Goal: Transaction & Acquisition: Purchase product/service

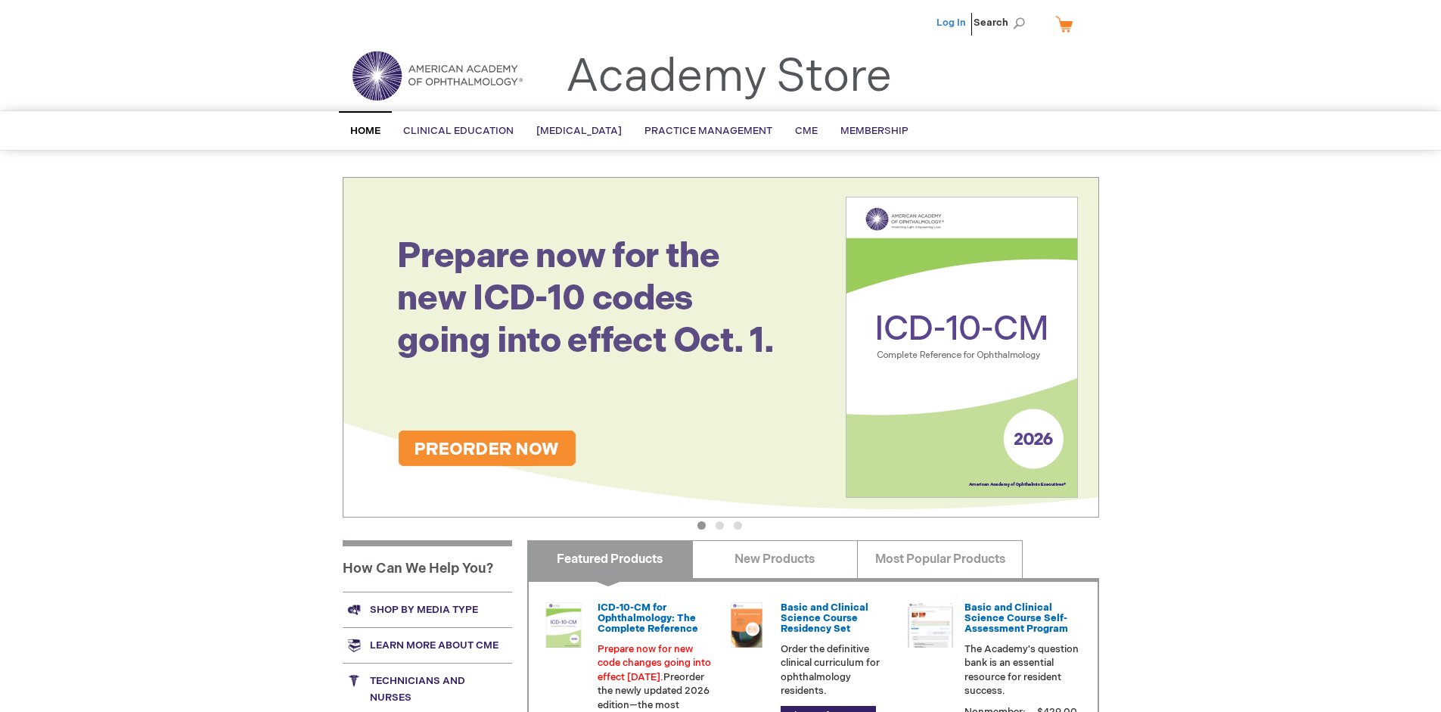
click at [952, 23] on link "Log In" at bounding box center [950, 23] width 29 height 12
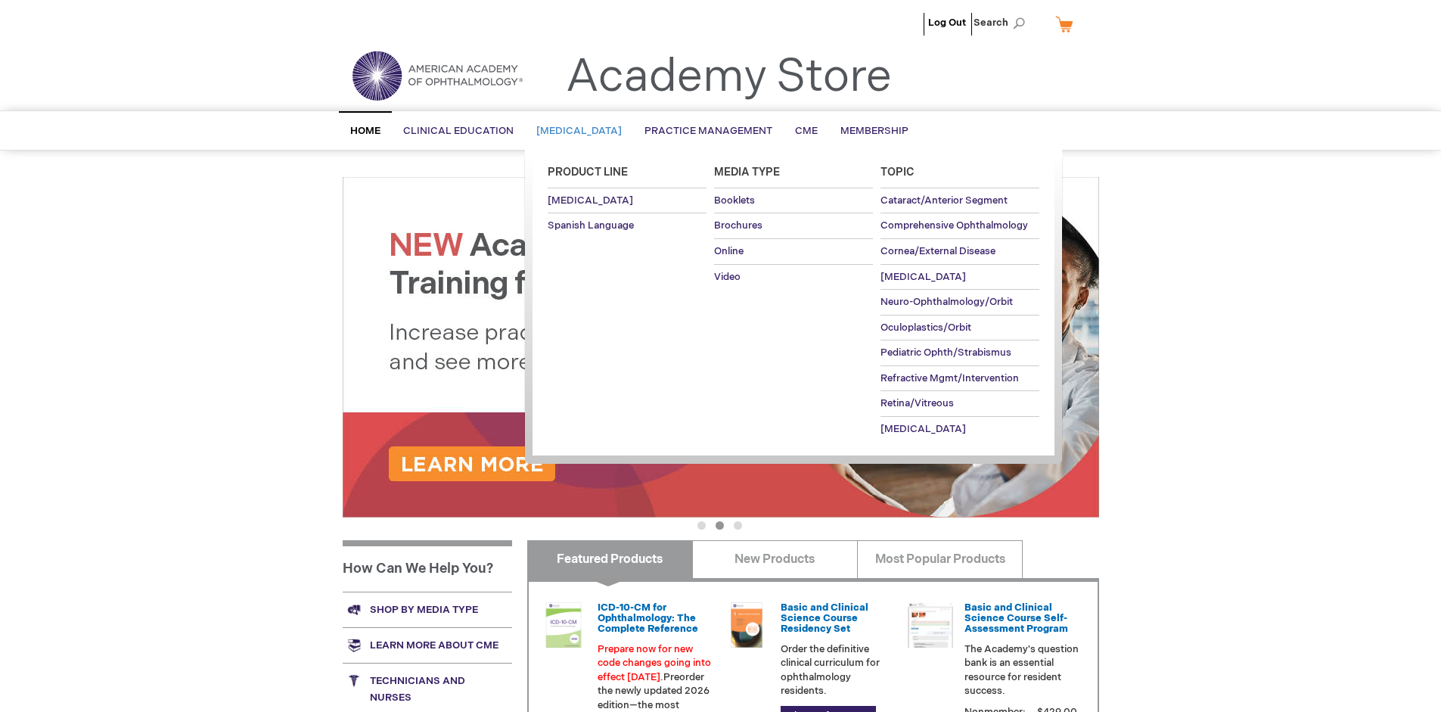
click at [584, 131] on span "[MEDICAL_DATA]" at bounding box center [578, 131] width 85 height 12
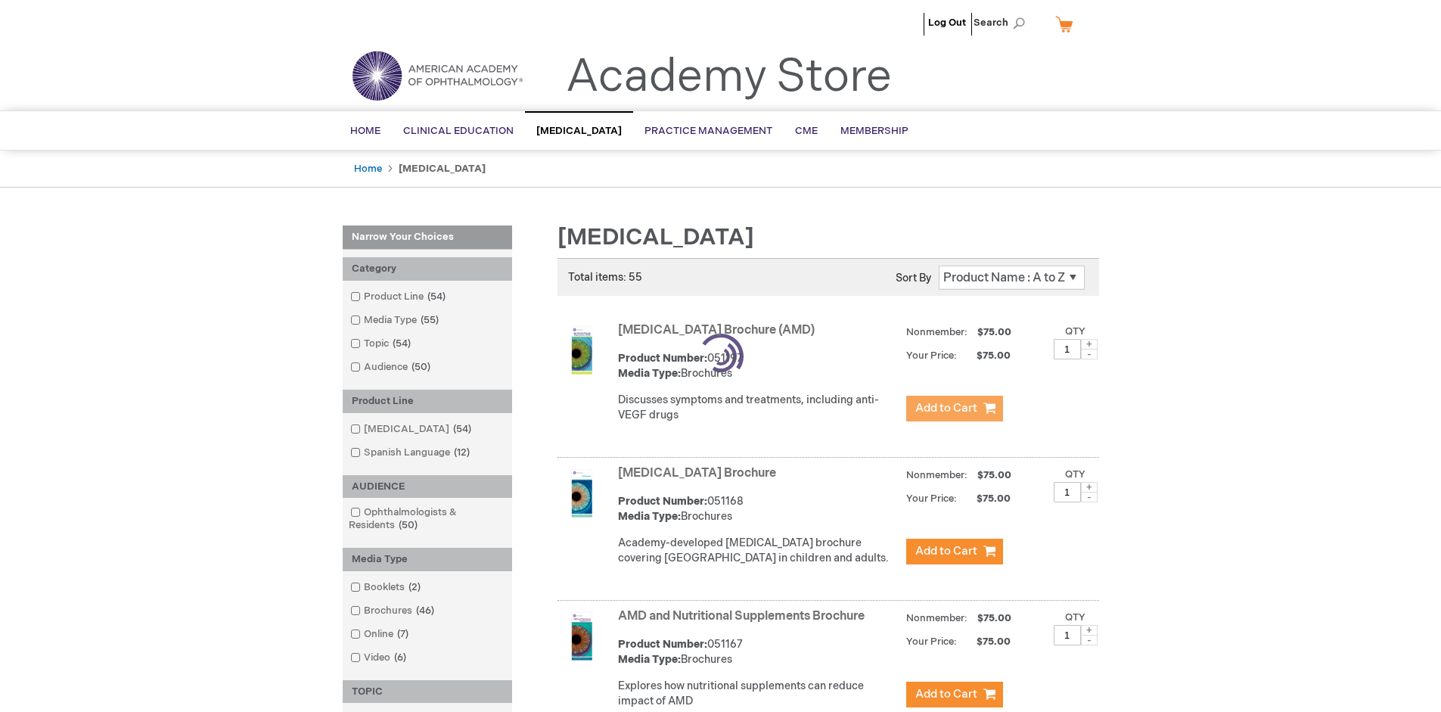
click at [954, 408] on span "Add to Cart" at bounding box center [946, 408] width 62 height 14
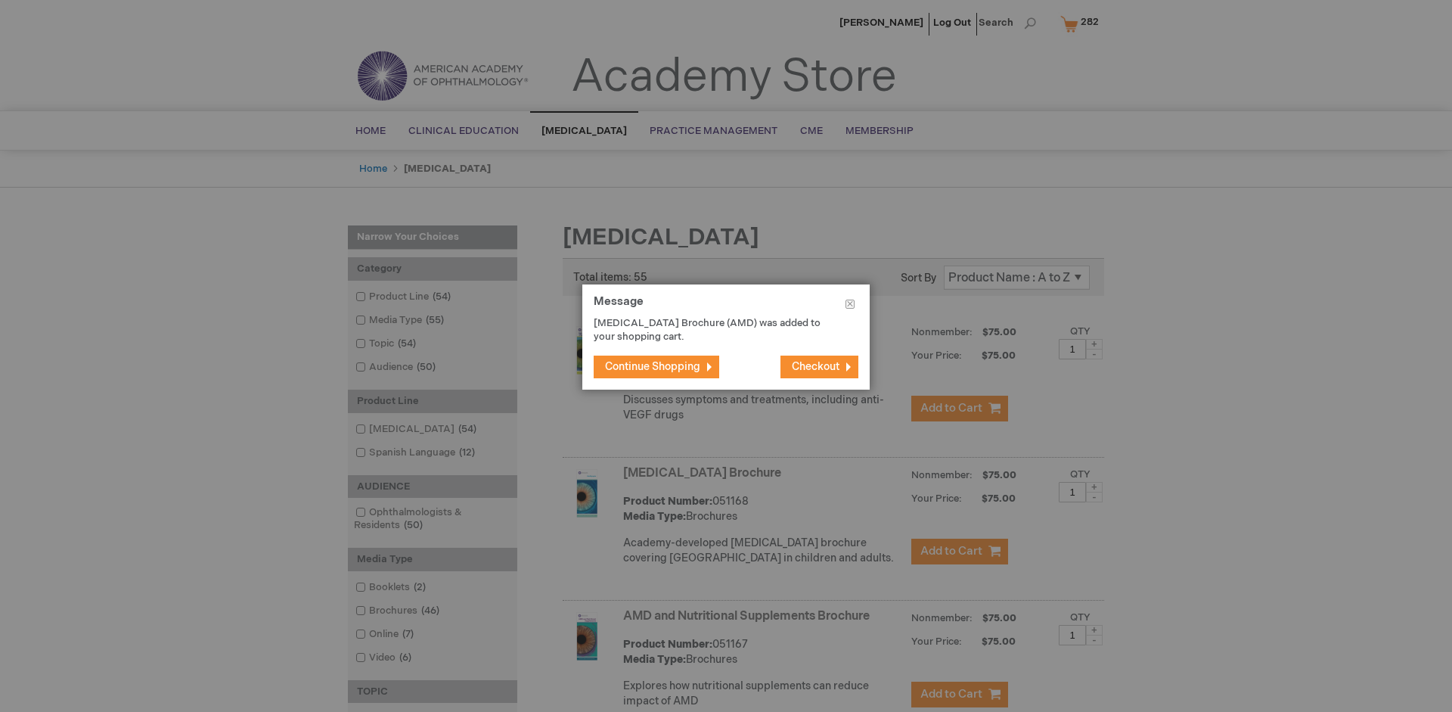
click at [653, 366] on span "Continue Shopping" at bounding box center [652, 366] width 95 height 13
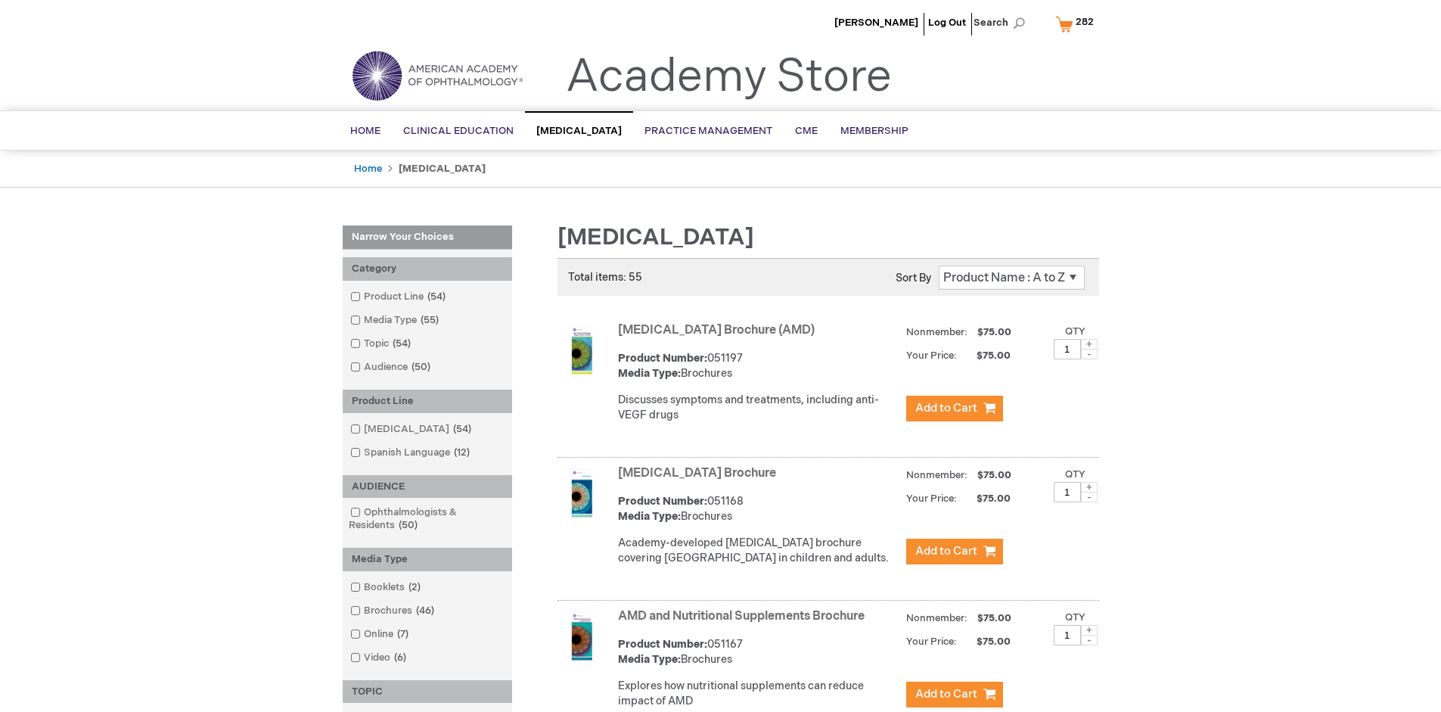
click at [744, 623] on link "AMD and Nutritional Supplements Brochure" at bounding box center [741, 616] width 247 height 14
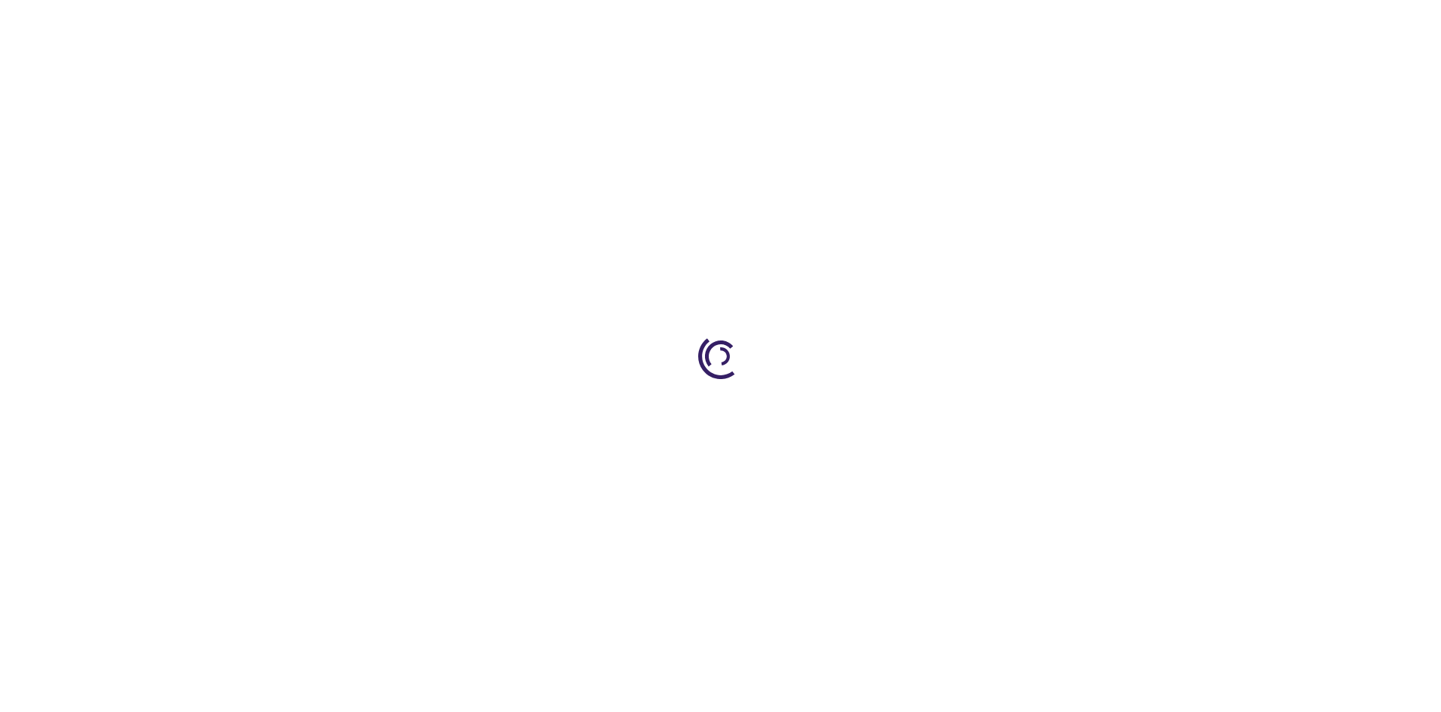
type input "1"
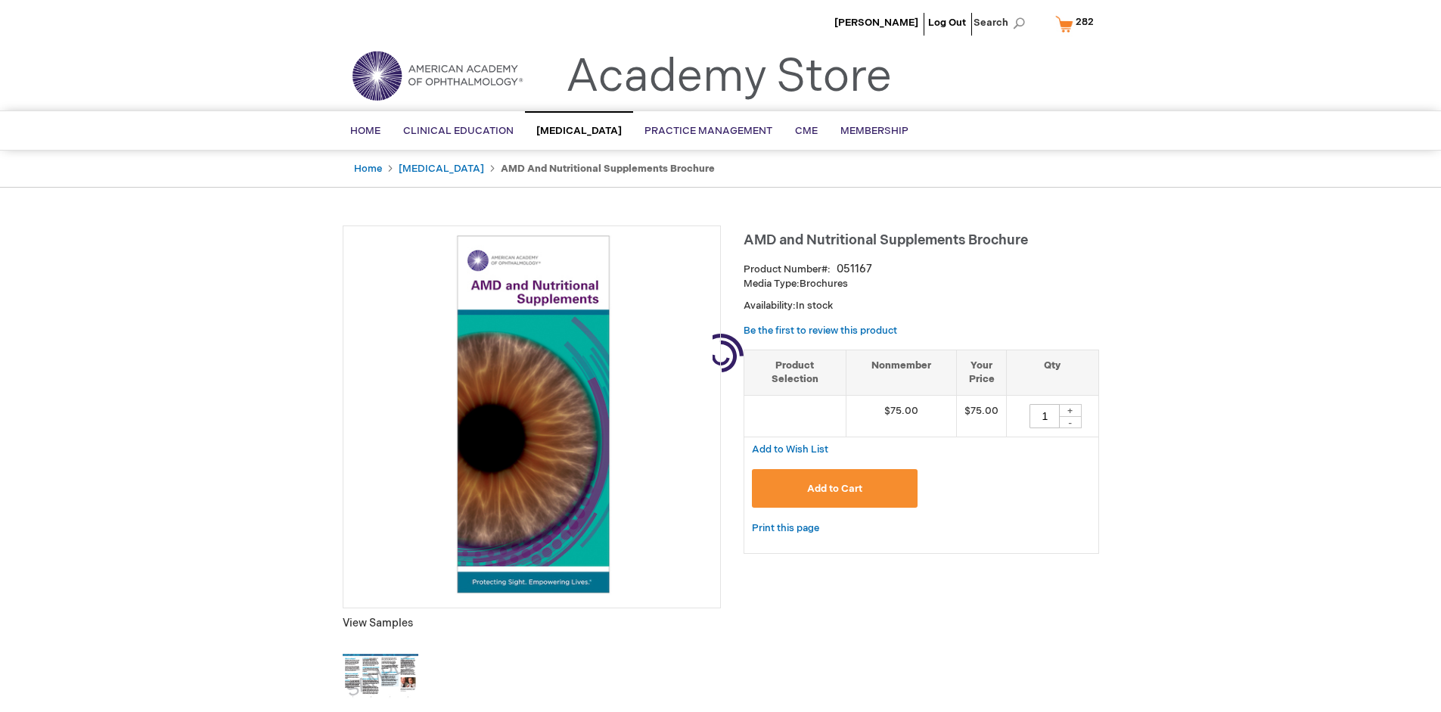
click at [834, 488] on span "Add to Cart" at bounding box center [834, 489] width 55 height 12
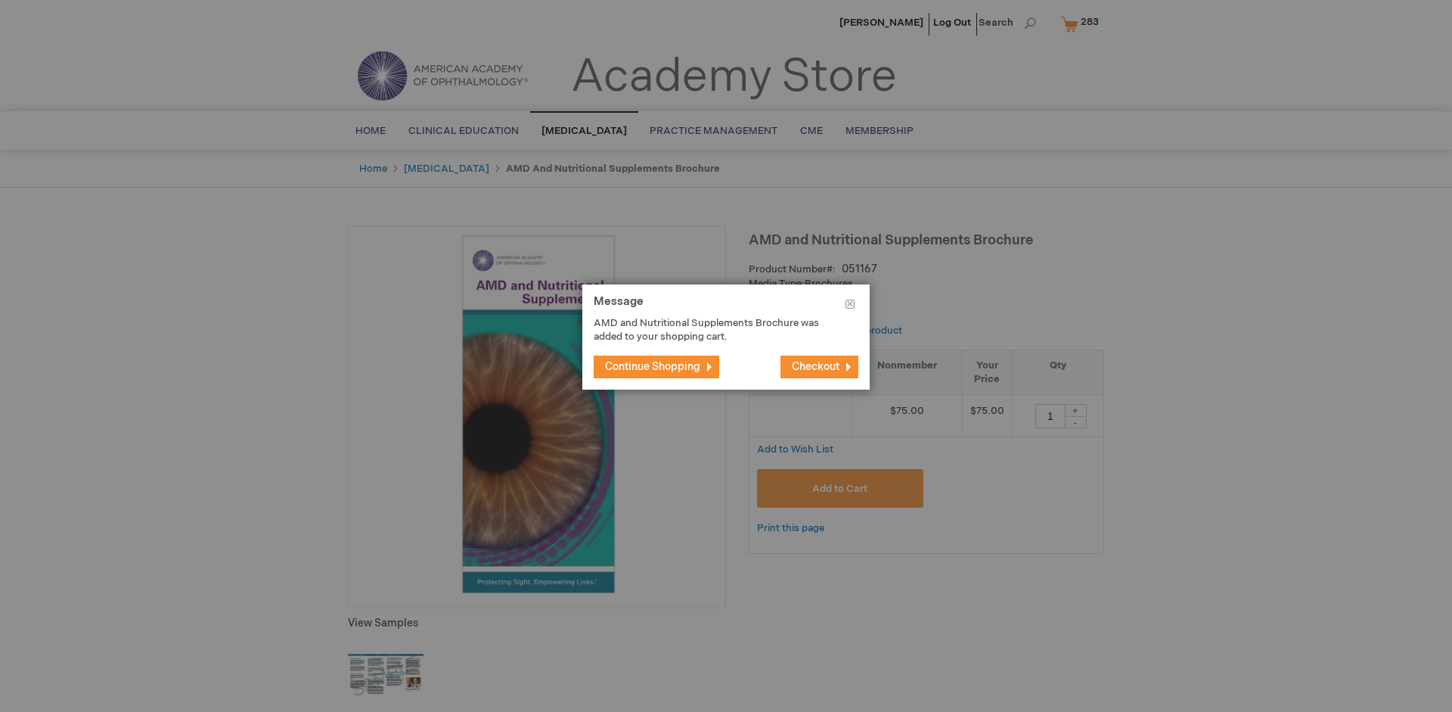
click at [653, 366] on span "Continue Shopping" at bounding box center [652, 366] width 95 height 13
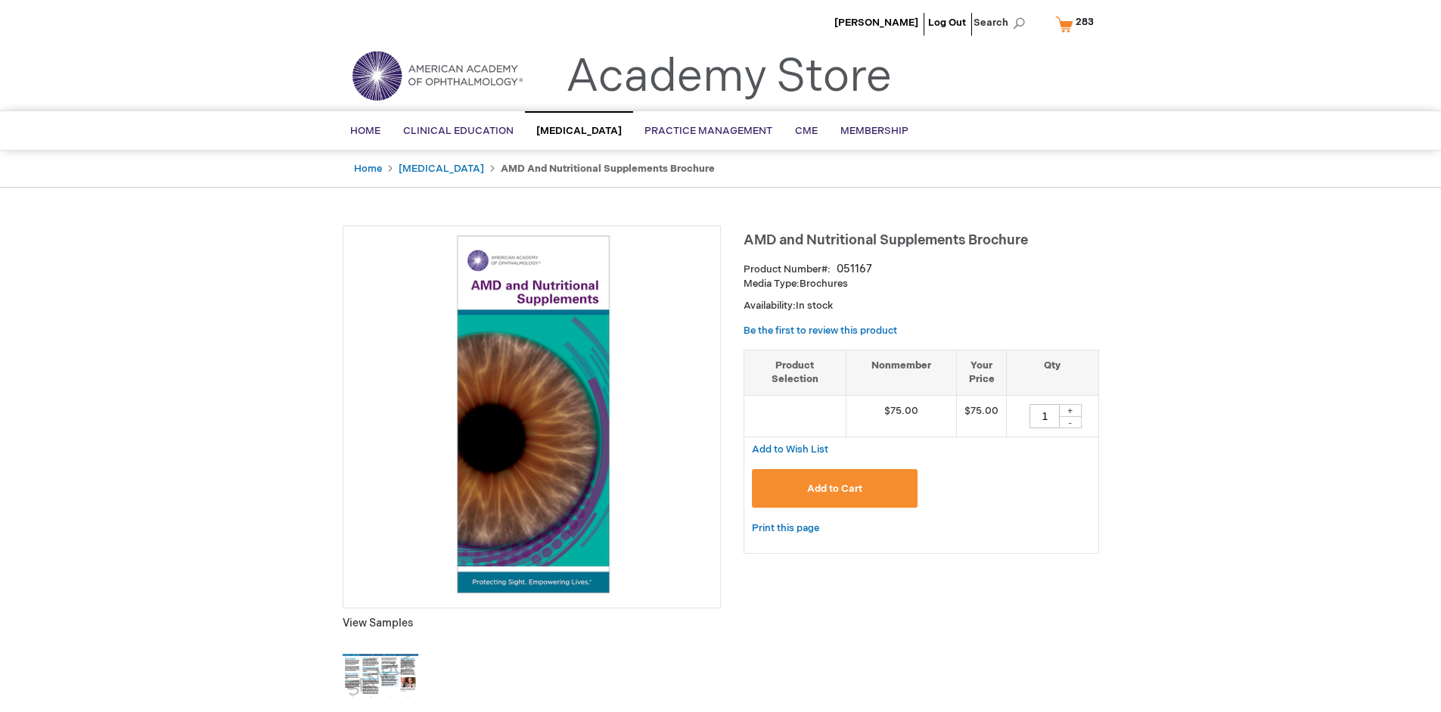
click at [1077, 23] on span "283" at bounding box center [1085, 22] width 18 height 12
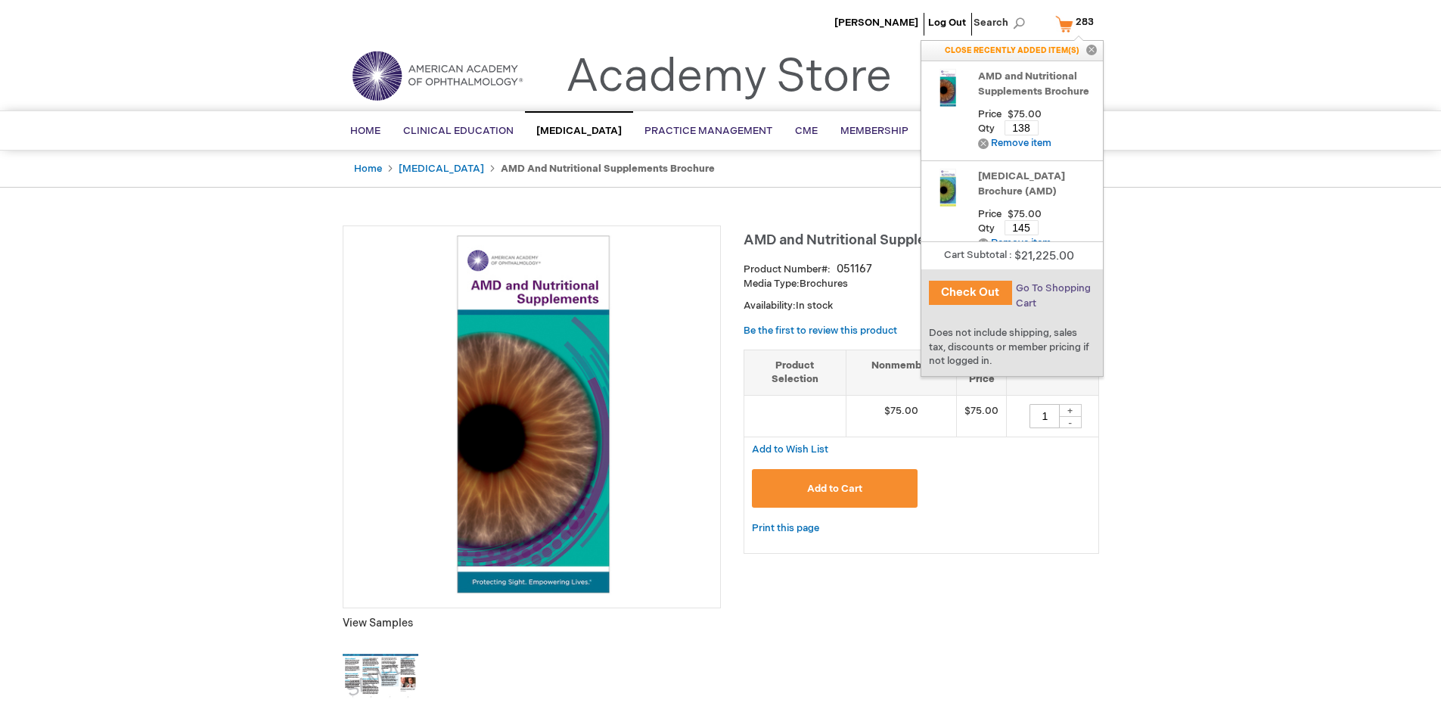
click at [1051, 288] on span "Go To Shopping Cart" at bounding box center [1053, 295] width 75 height 27
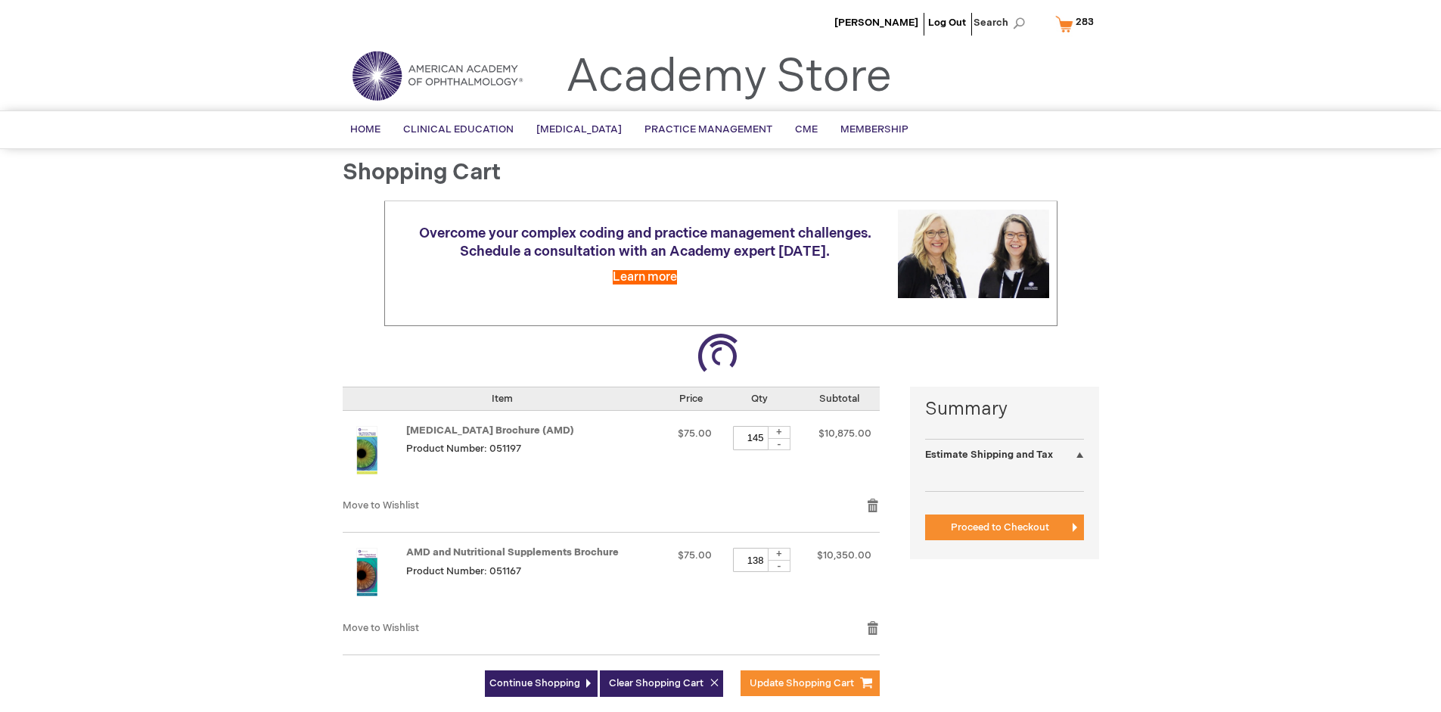
select select "US"
select select "41"
